Goal: Find specific page/section: Find specific page/section

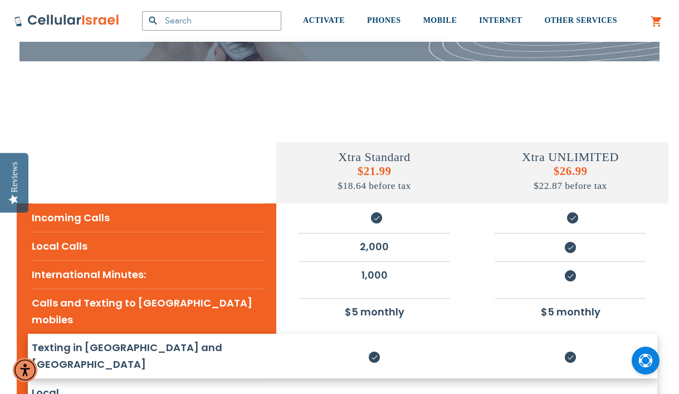
scroll to position [139, 0]
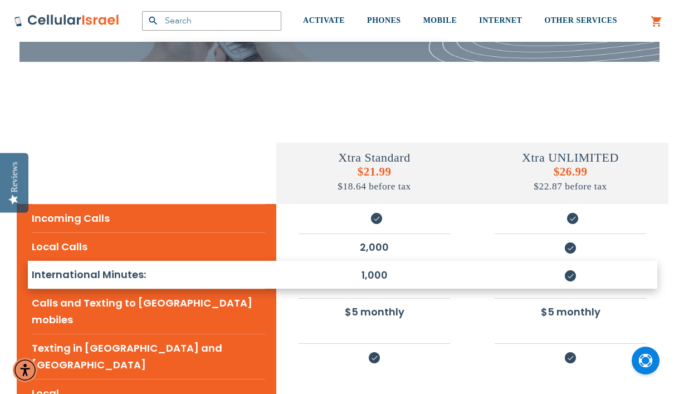
click at [565, 278] on img at bounding box center [570, 275] width 11 height 11
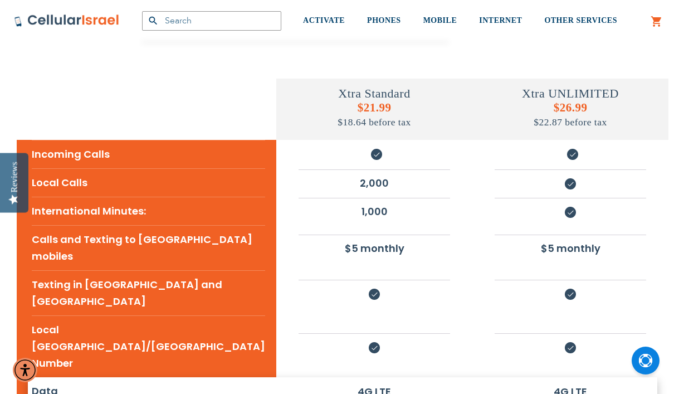
scroll to position [205, 0]
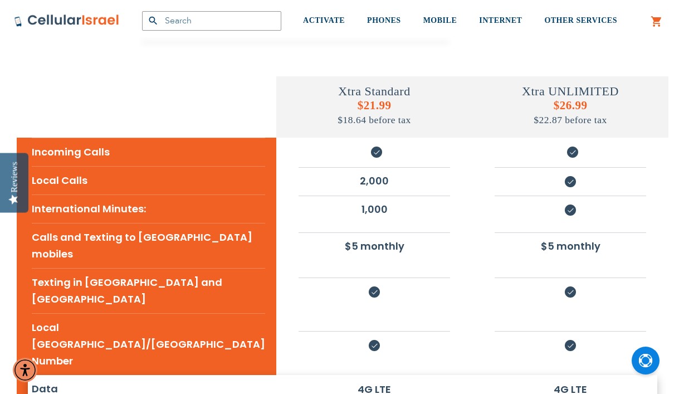
click at [563, 376] on li "4G LTE" at bounding box center [570, 389] width 151 height 26
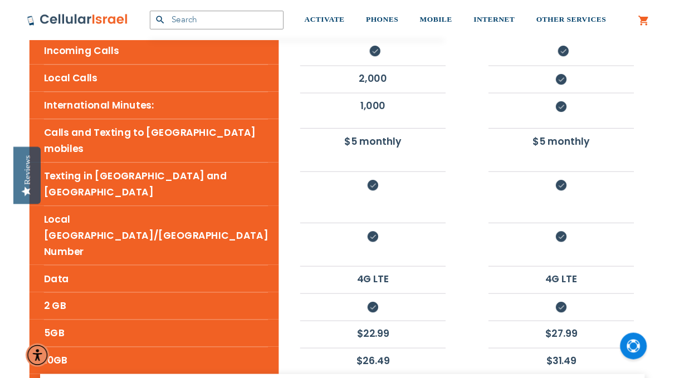
scroll to position [306, 0]
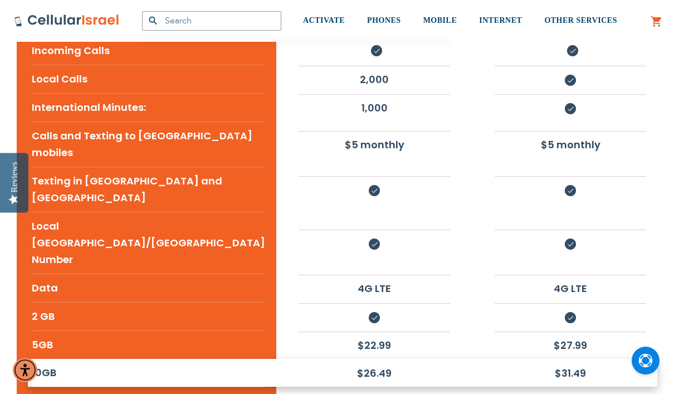
click at [569, 360] on li "$31.49" at bounding box center [570, 373] width 151 height 26
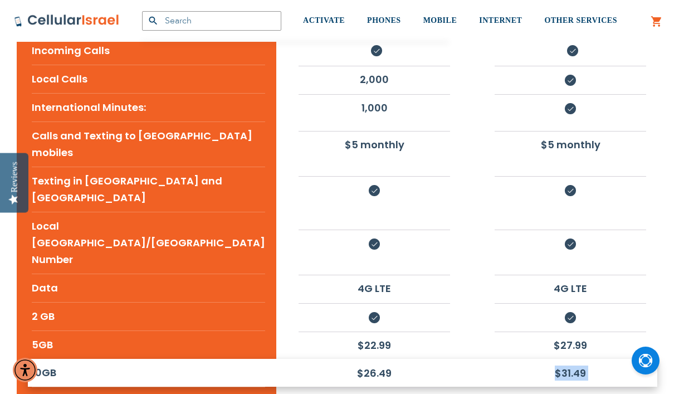
click at [569, 360] on li "$31.49" at bounding box center [570, 373] width 151 height 26
click at [545, 360] on li "$31.49" at bounding box center [570, 373] width 151 height 26
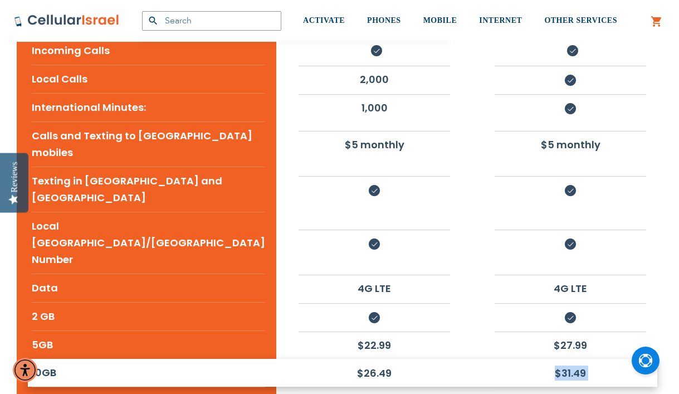
click at [545, 360] on li "$31.49" at bounding box center [570, 373] width 151 height 26
click at [663, 360] on div "$31.49" at bounding box center [570, 373] width 196 height 26
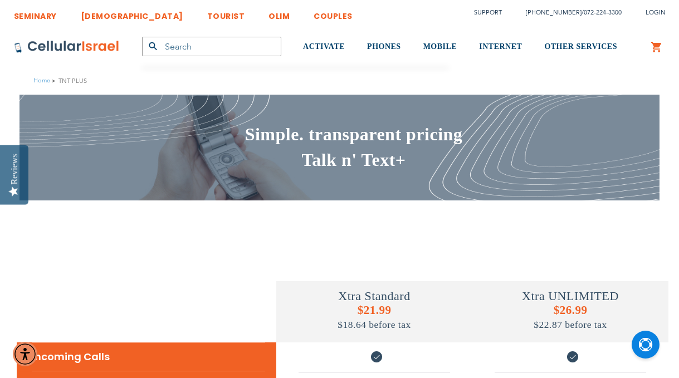
scroll to position [0, 0]
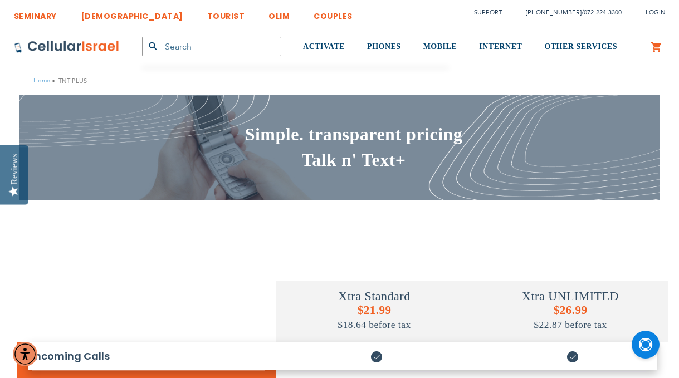
click at [94, 17] on link "[DEMOGRAPHIC_DATA]" at bounding box center [132, 13] width 102 height 21
